Goal: Task Accomplishment & Management: Manage account settings

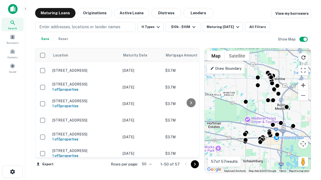
click at [303, 85] on button "Zoom in" at bounding box center [303, 85] width 10 height 10
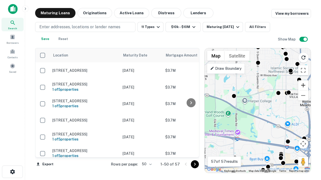
click at [303, 85] on button "Zoom in" at bounding box center [303, 85] width 10 height 10
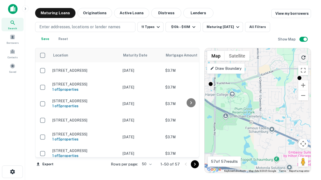
click at [303, 57] on icon "Reload search area" at bounding box center [303, 58] width 6 height 6
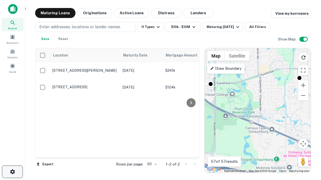
click at [12, 172] on icon "button" at bounding box center [13, 172] width 6 height 6
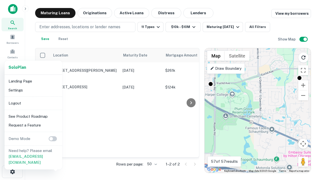
click at [33, 103] on li "Logout" at bounding box center [34, 103] width 54 height 9
